Goal: Navigation & Orientation: Find specific page/section

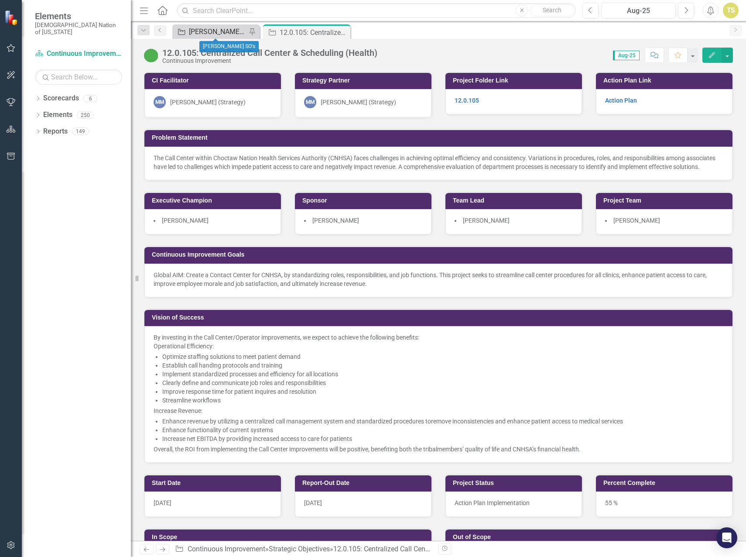
click at [196, 32] on div "[PERSON_NAME] SO's" at bounding box center [218, 31] width 58 height 11
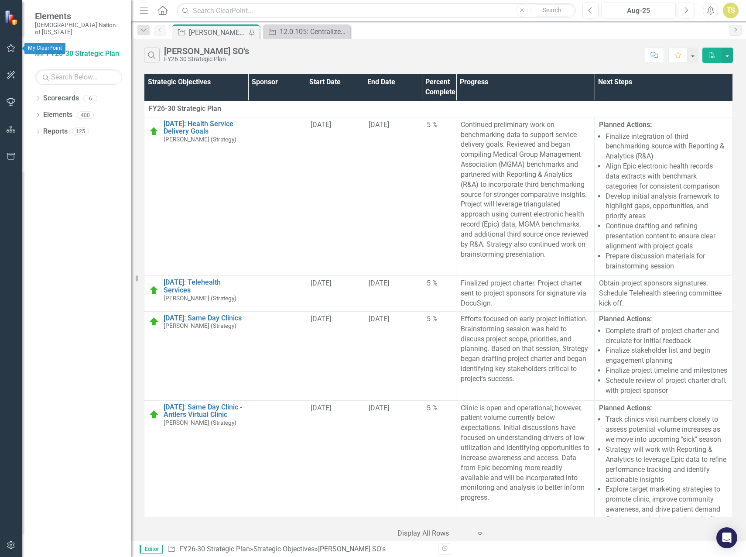
click at [11, 47] on icon "button" at bounding box center [11, 48] width 9 height 7
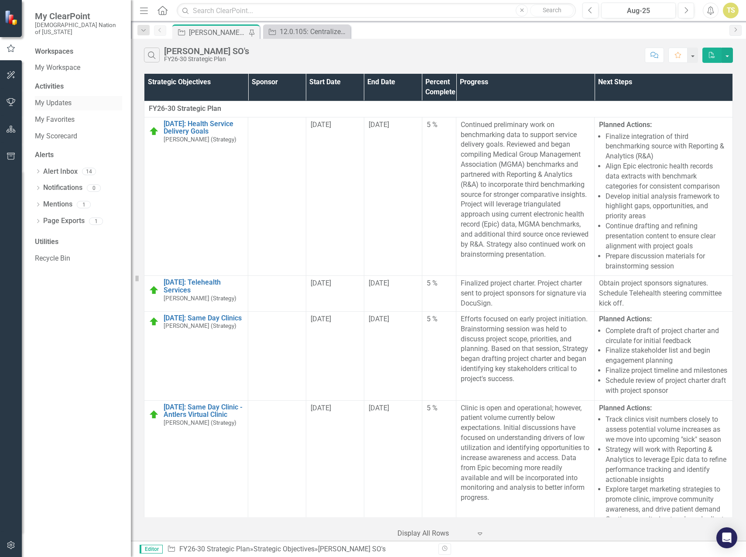
click at [49, 98] on link "My Updates" at bounding box center [78, 103] width 87 height 10
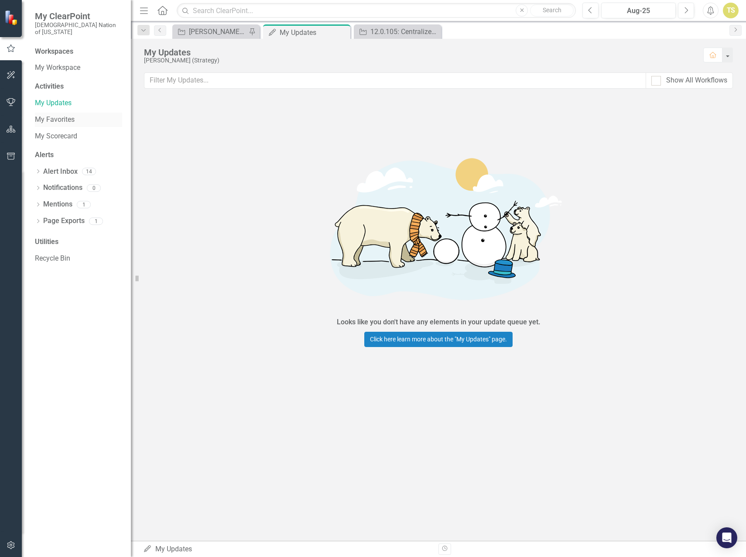
click at [54, 115] on link "My Favorites" at bounding box center [78, 120] width 87 height 10
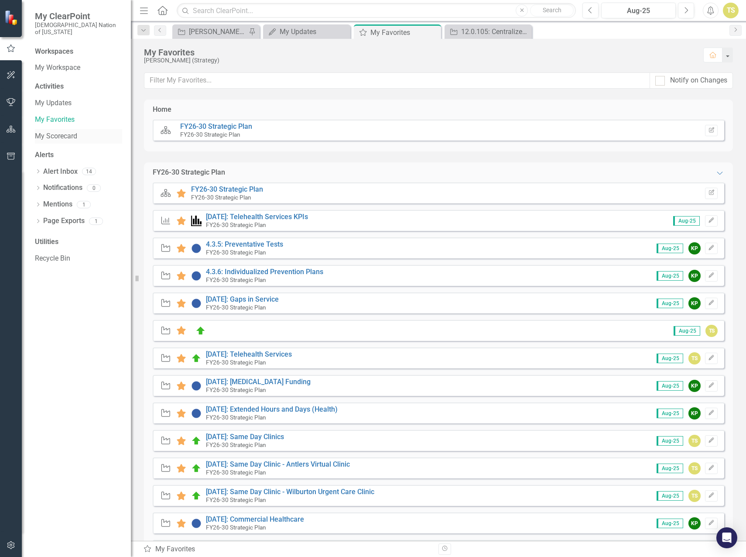
click at [53, 131] on link "My Scorecard" at bounding box center [78, 136] width 87 height 10
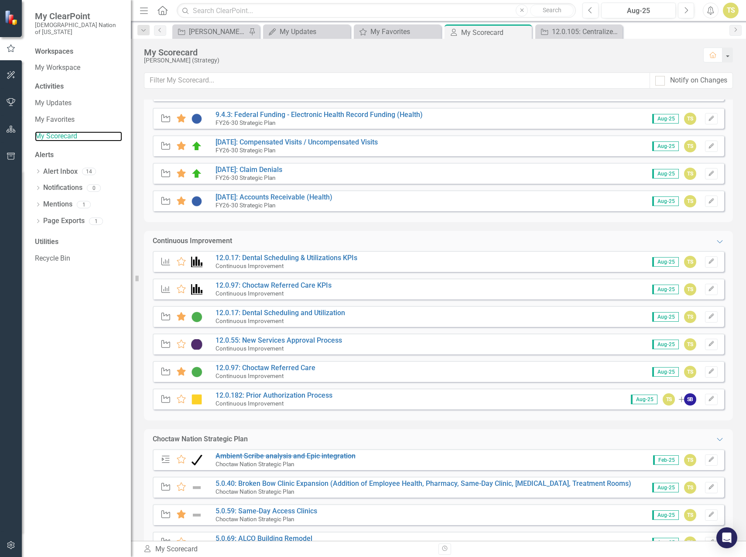
scroll to position [567, 0]
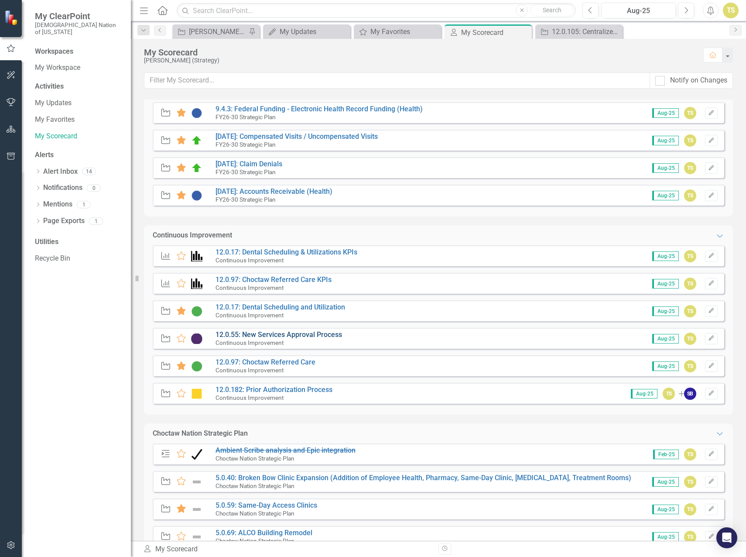
click at [250, 337] on link "12.0.55: New Services Approval Process" at bounding box center [279, 334] width 127 height 8
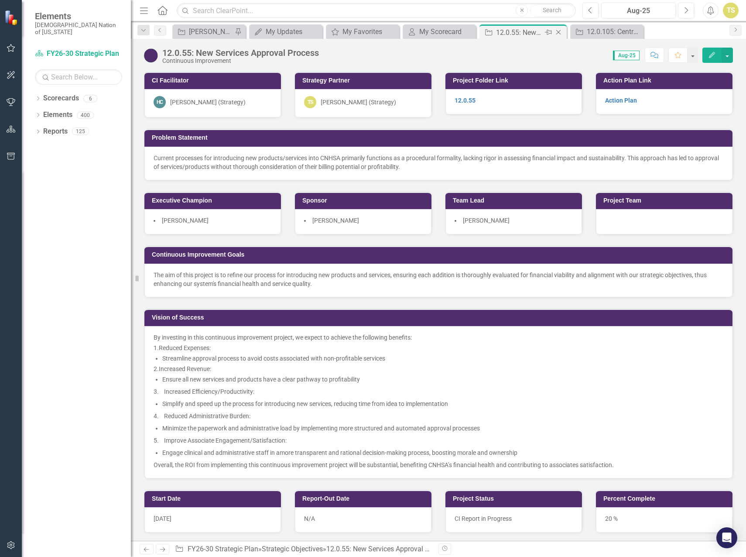
click at [558, 33] on icon at bounding box center [558, 32] width 5 height 5
